Goal: Transaction & Acquisition: Purchase product/service

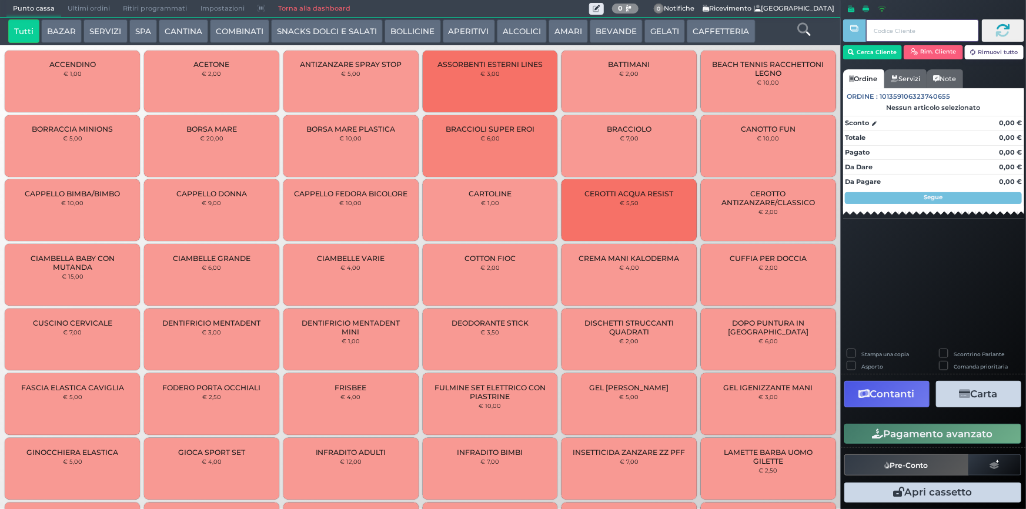
click at [903, 36] on input "text" at bounding box center [922, 30] width 112 height 22
click at [890, 54] on button "Cerca Cliente" at bounding box center [872, 52] width 59 height 14
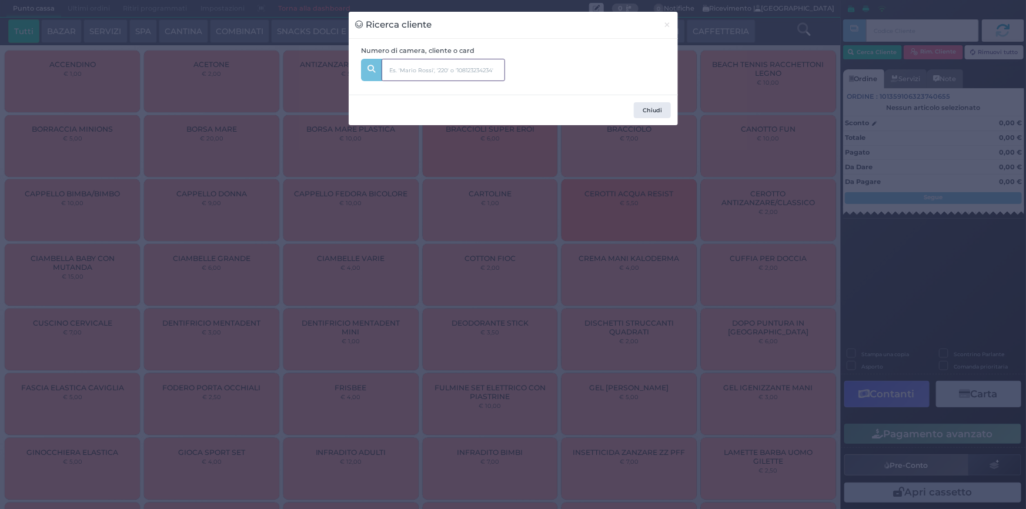
click at [448, 70] on input "text" at bounding box center [443, 70] width 123 height 22
type input "207"
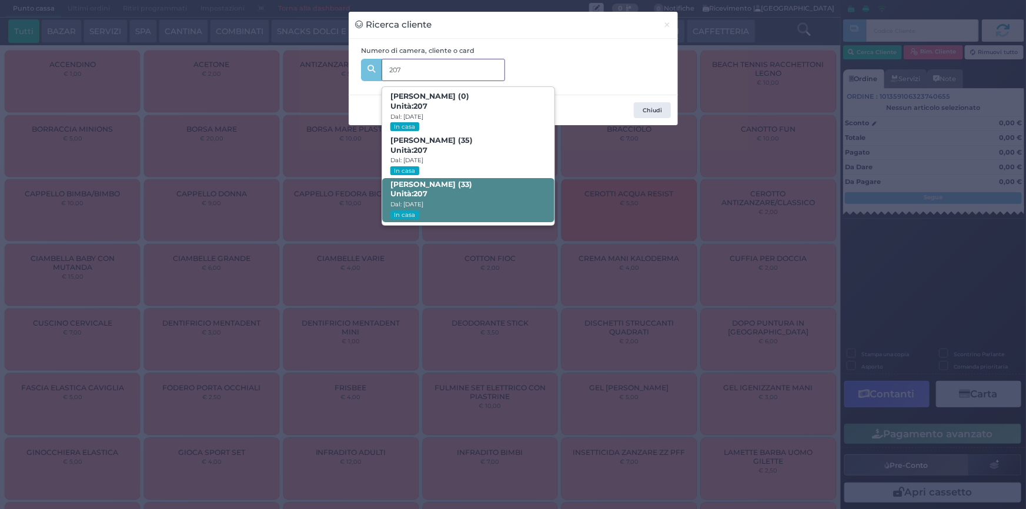
click at [460, 185] on b "[PERSON_NAME] (33) Unità: 207" at bounding box center [431, 189] width 82 height 19
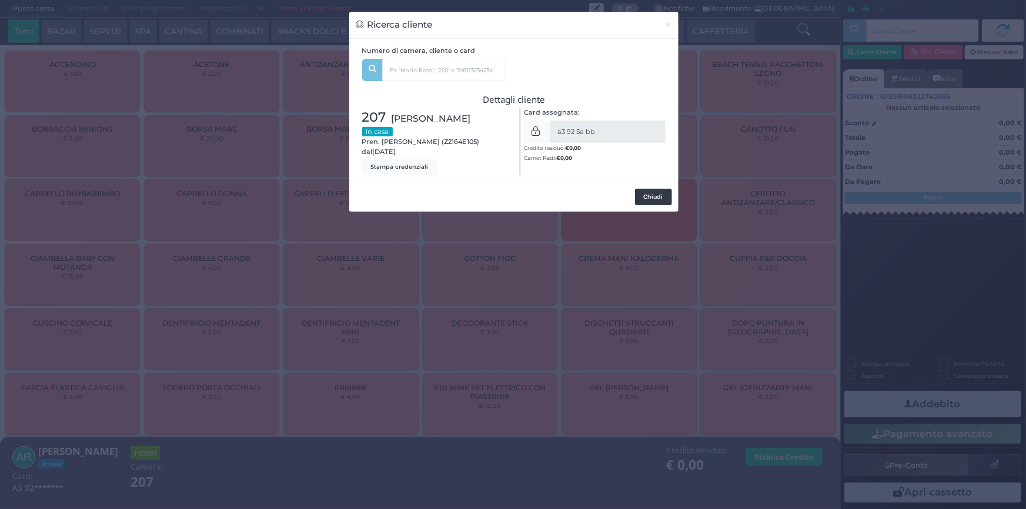
click at [667, 198] on button "Chiudi" at bounding box center [653, 197] width 37 height 16
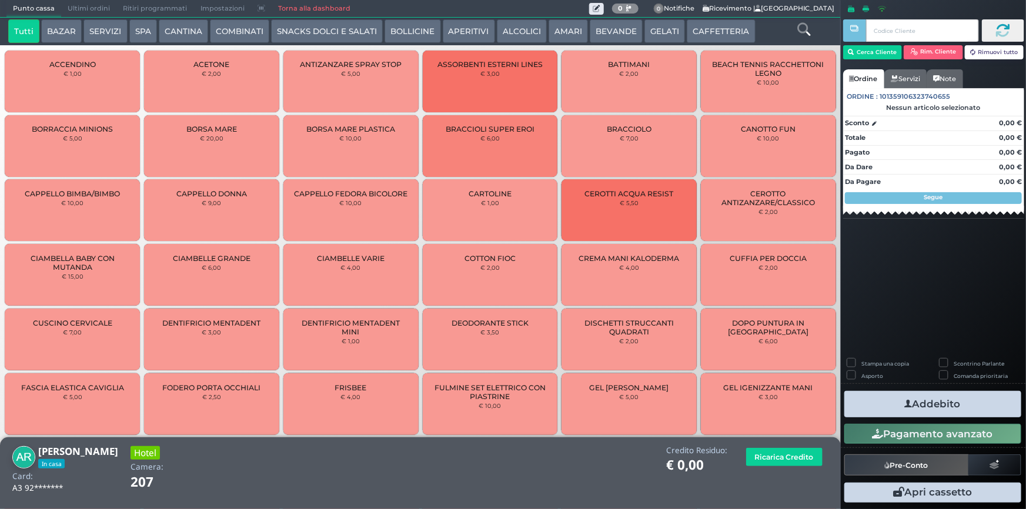
click at [405, 34] on button "BOLLICINE" at bounding box center [413, 31] width 56 height 24
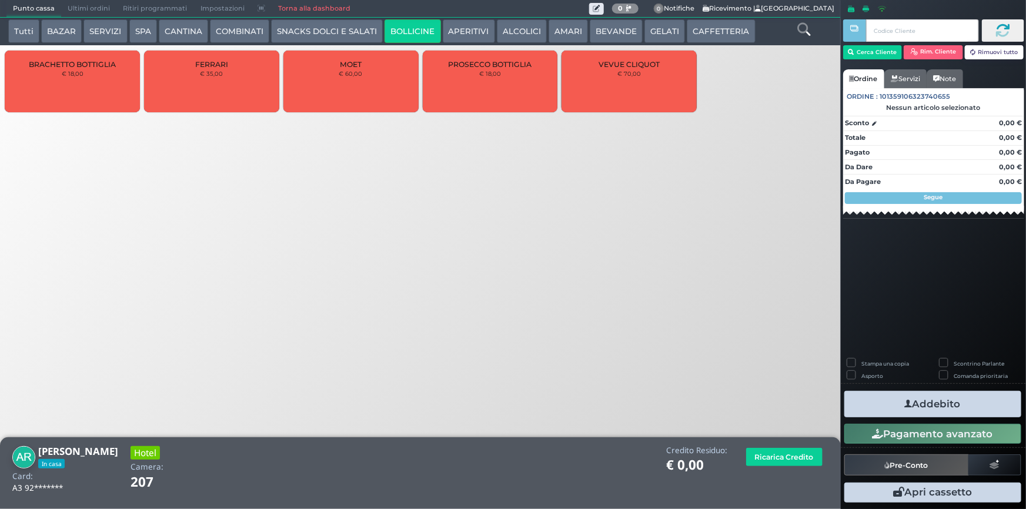
click at [471, 82] on div "PROSECCO BOTTIGLIA € 18,00" at bounding box center [490, 82] width 135 height 62
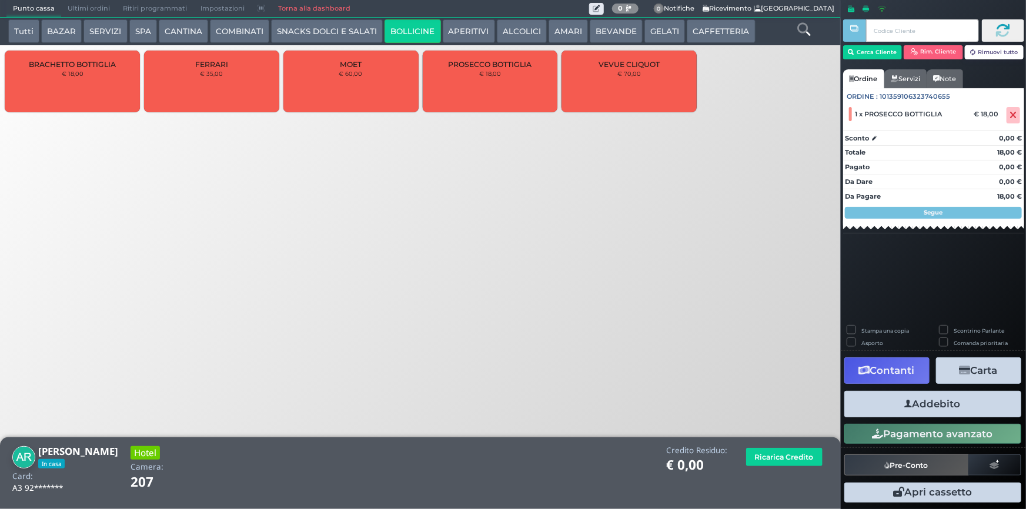
click at [923, 400] on button "Addebito" at bounding box center [932, 404] width 177 height 26
